Goal: Navigation & Orientation: Find specific page/section

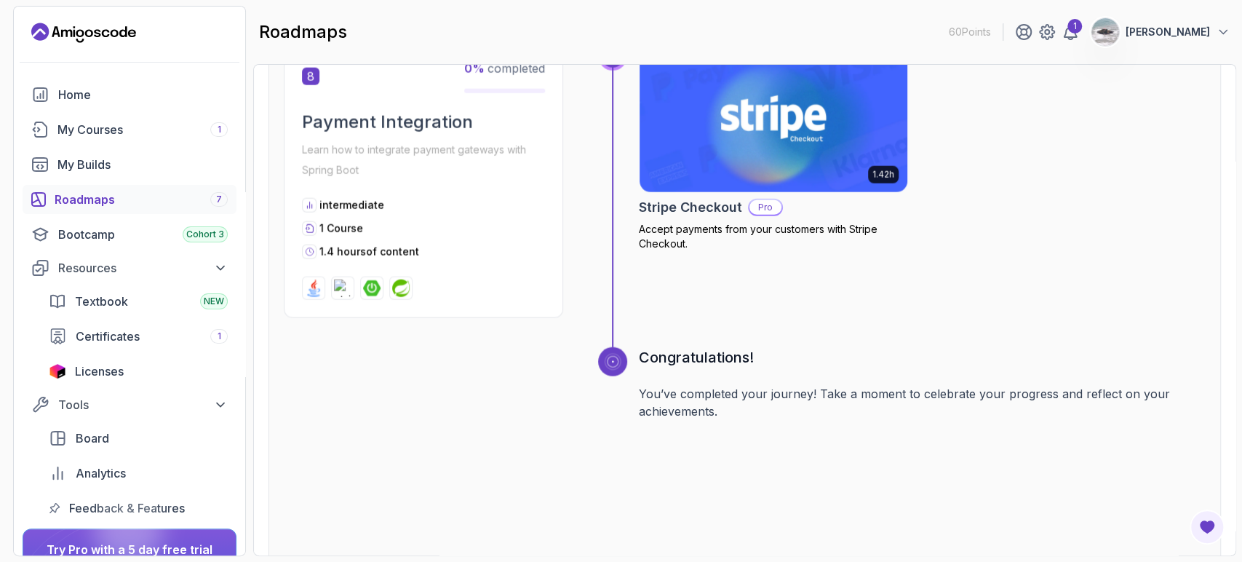
scroll to position [2578, 0]
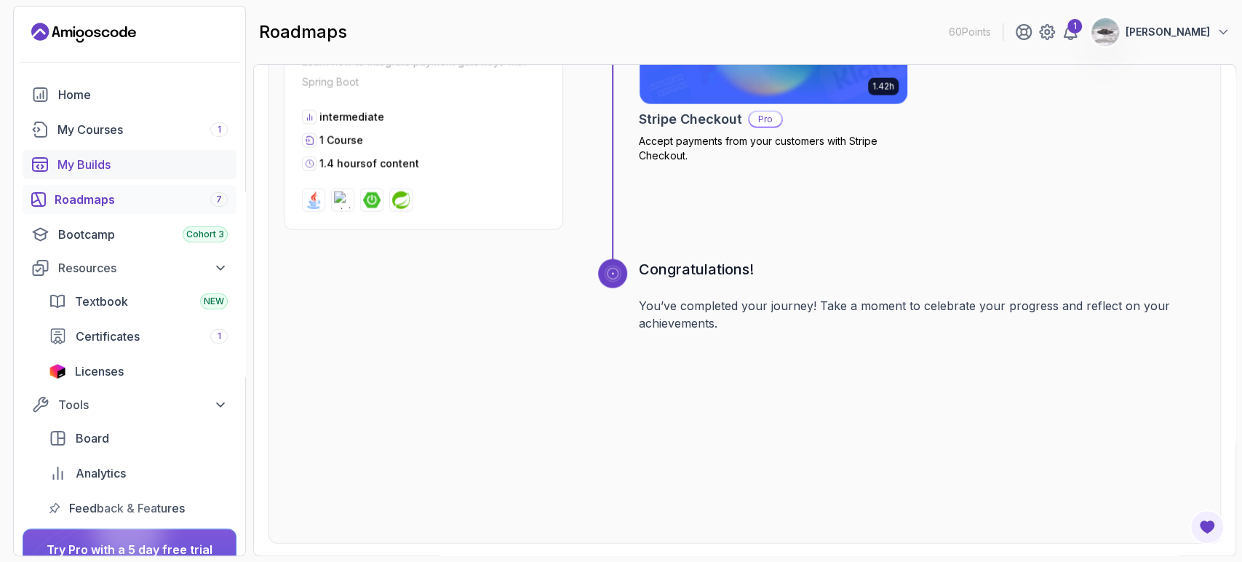
click at [114, 162] on div "My Builds" at bounding box center [142, 164] width 170 height 17
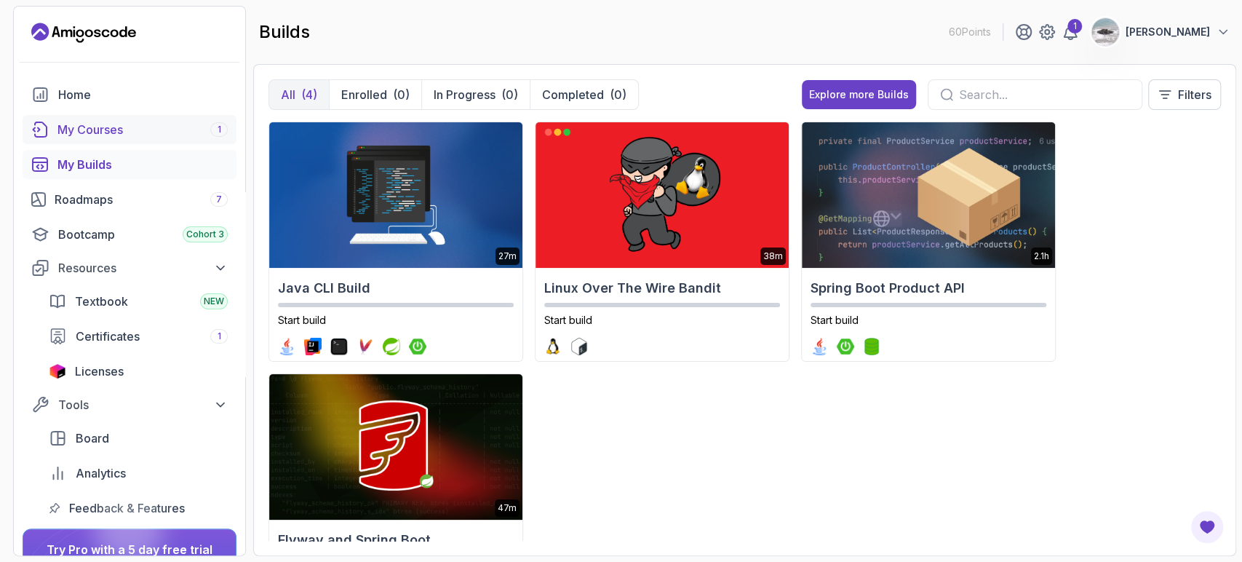
click at [154, 138] on link "My Courses 1" at bounding box center [130, 129] width 214 height 29
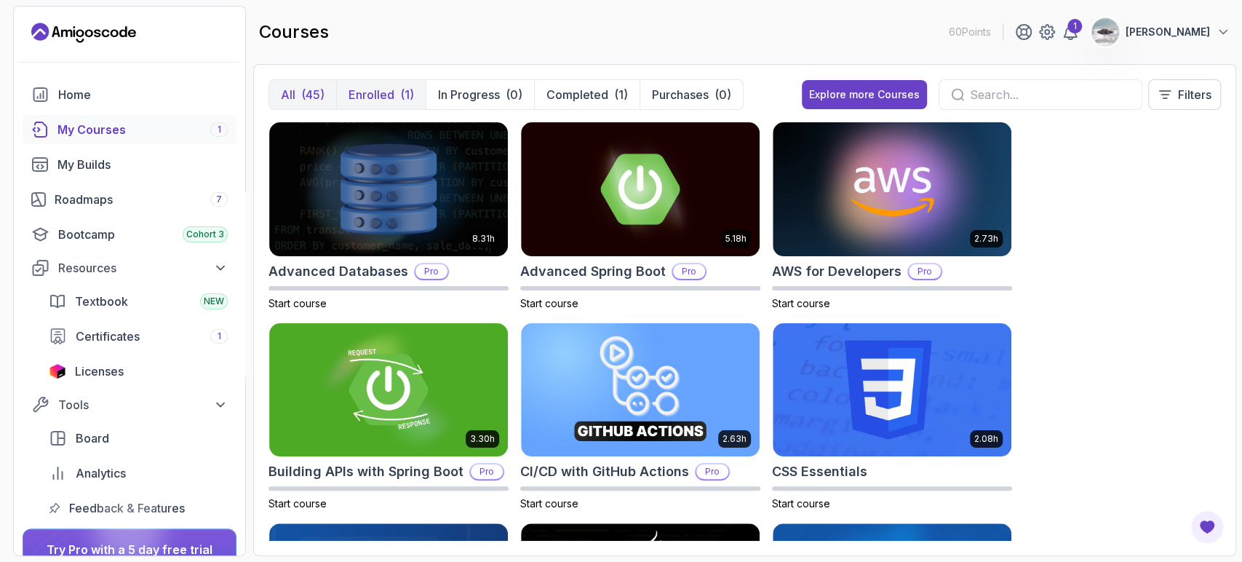
click at [405, 98] on div "(1)" at bounding box center [407, 94] width 14 height 17
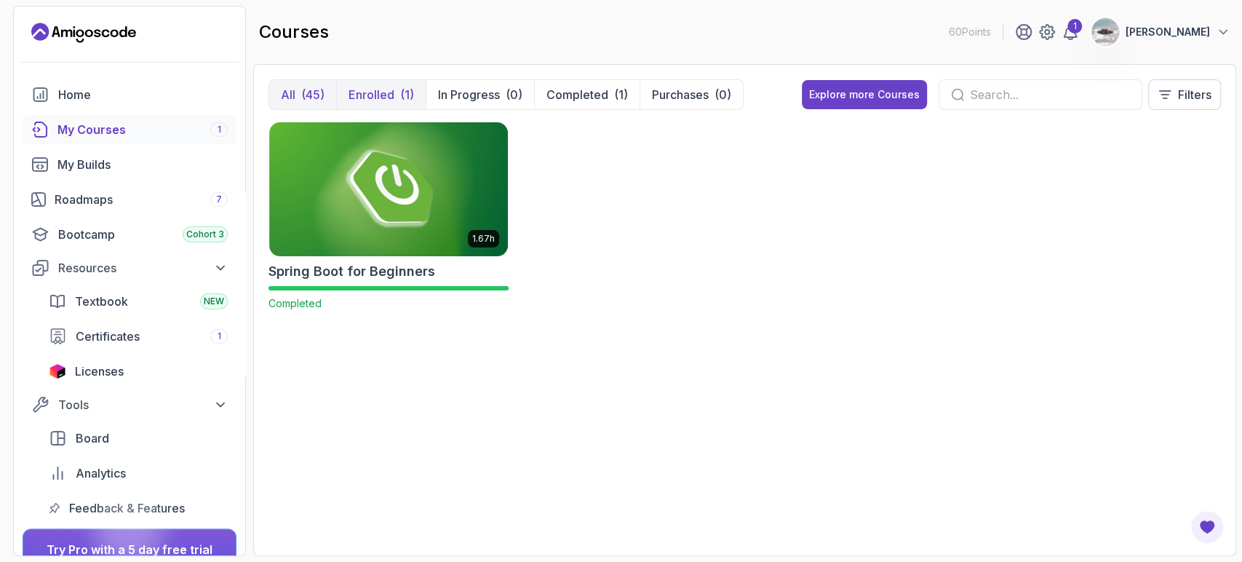
click at [322, 97] on div "(45)" at bounding box center [312, 94] width 23 height 17
